Goal: Find specific page/section

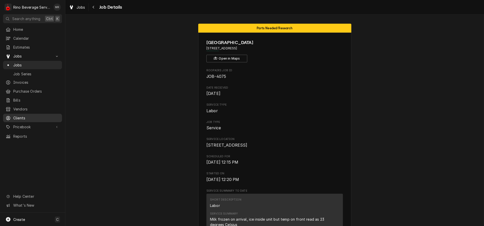
click at [22, 116] on span "Clients" at bounding box center [36, 118] width 46 height 5
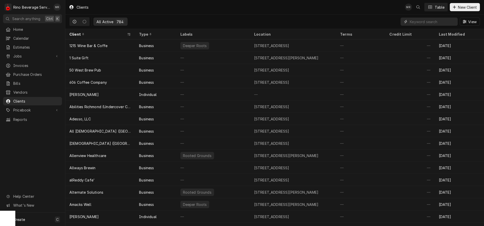
click at [427, 22] on input "Dynamic Content Wrapper" at bounding box center [431, 22] width 45 height 8
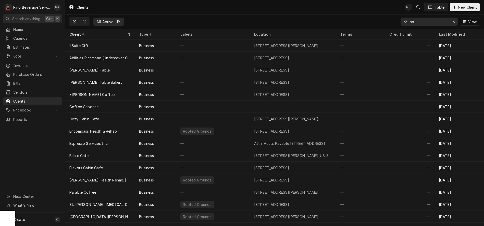
type input "a"
